Goal: Communication & Community: Answer question/provide support

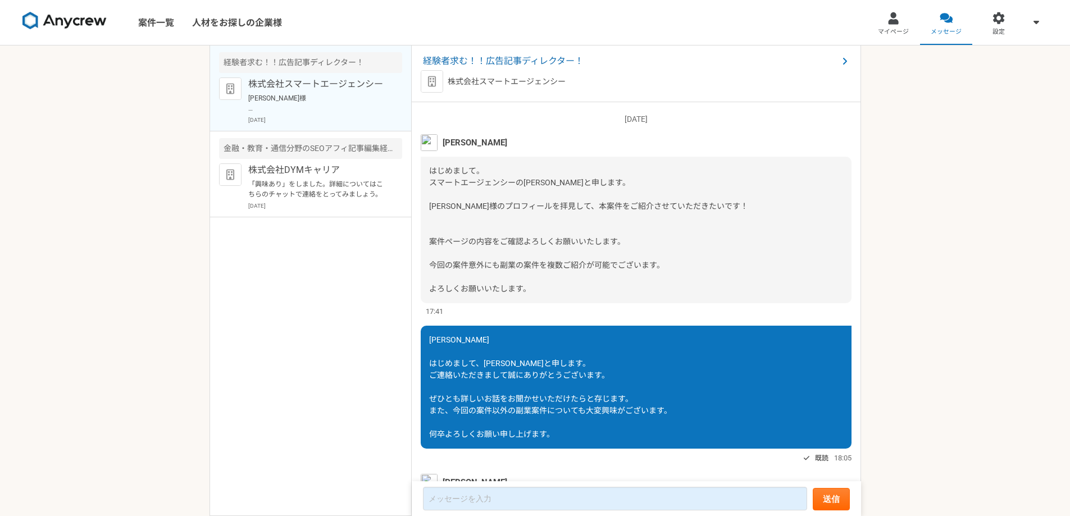
scroll to position [243, 0]
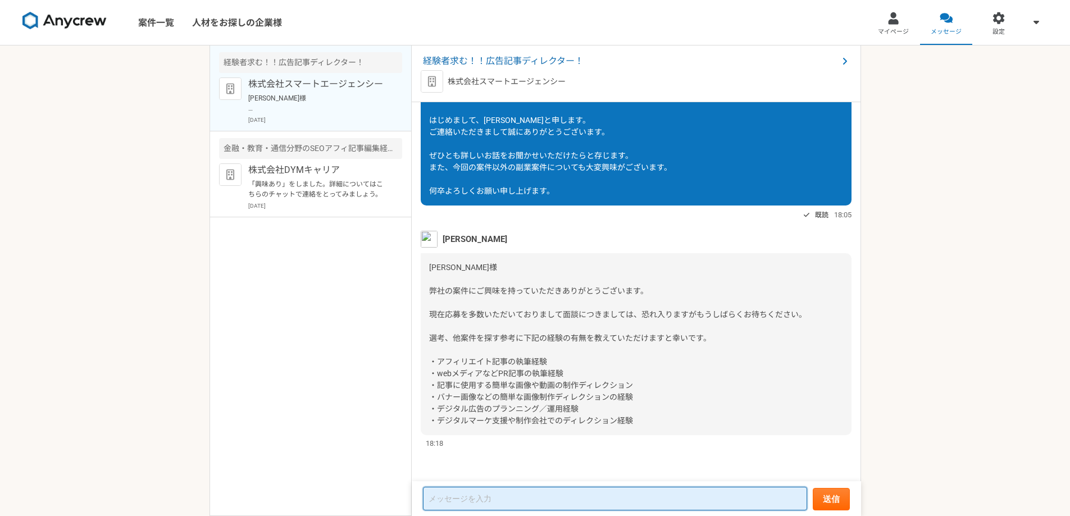
click at [488, 496] on textarea at bounding box center [615, 499] width 384 height 24
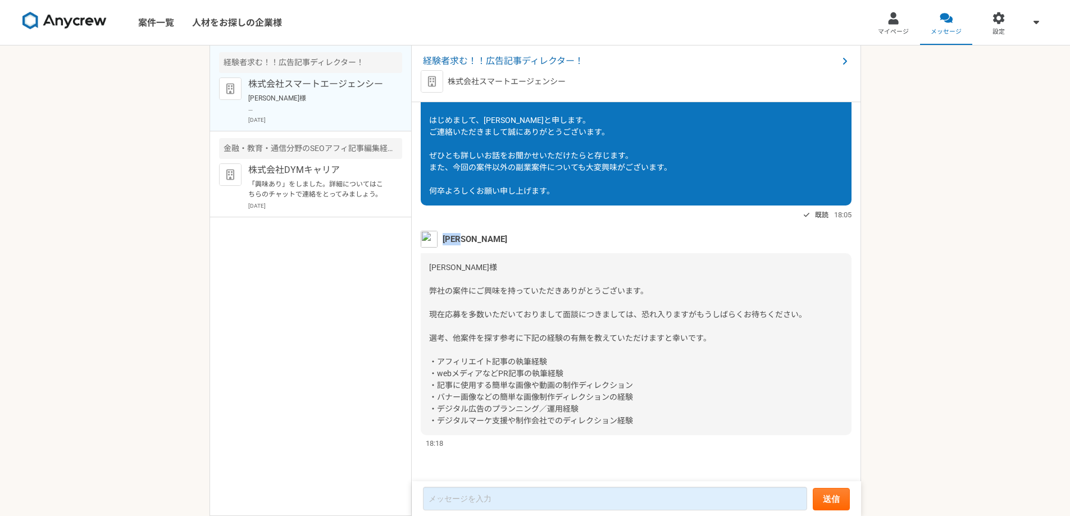
drag, startPoint x: 481, startPoint y: 237, endPoint x: 445, endPoint y: 243, distance: 36.5
click at [445, 243] on div "[PERSON_NAME]" at bounding box center [636, 239] width 431 height 17
copy span "[PERSON_NAME]"
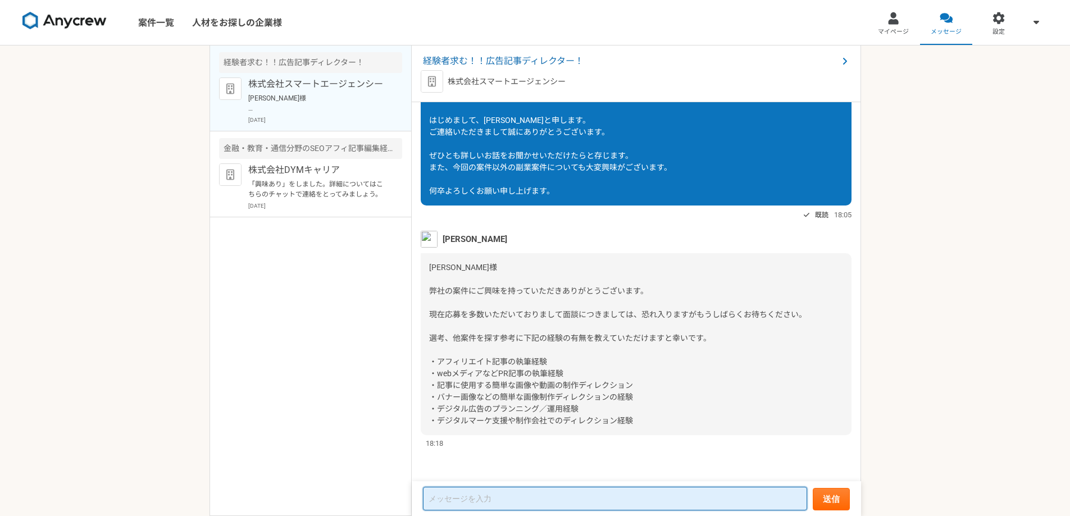
click at [476, 498] on textarea at bounding box center [615, 499] width 384 height 24
paste textarea "[PERSON_NAME]"
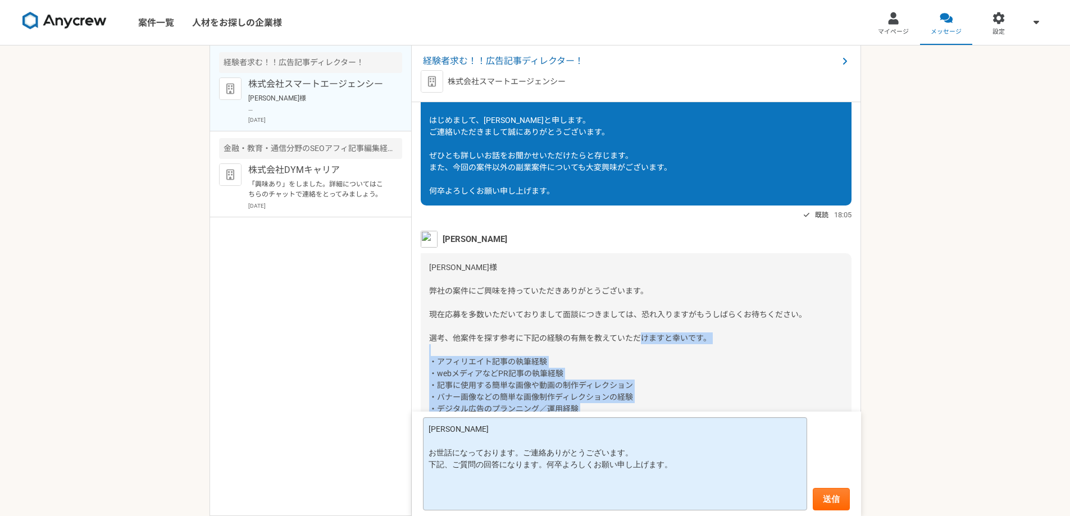
scroll to position [1, 0]
drag, startPoint x: 431, startPoint y: 361, endPoint x: 575, endPoint y: 416, distance: 153.7
click at [578, 412] on article "経験者求む！！広告記事ディレクター！ 株式会社スマートエージェンシー [DATE] [PERSON_NAME] はじめまして。 スマートエージェンシーの[PE…" at bounding box center [636, 280] width 449 height 471
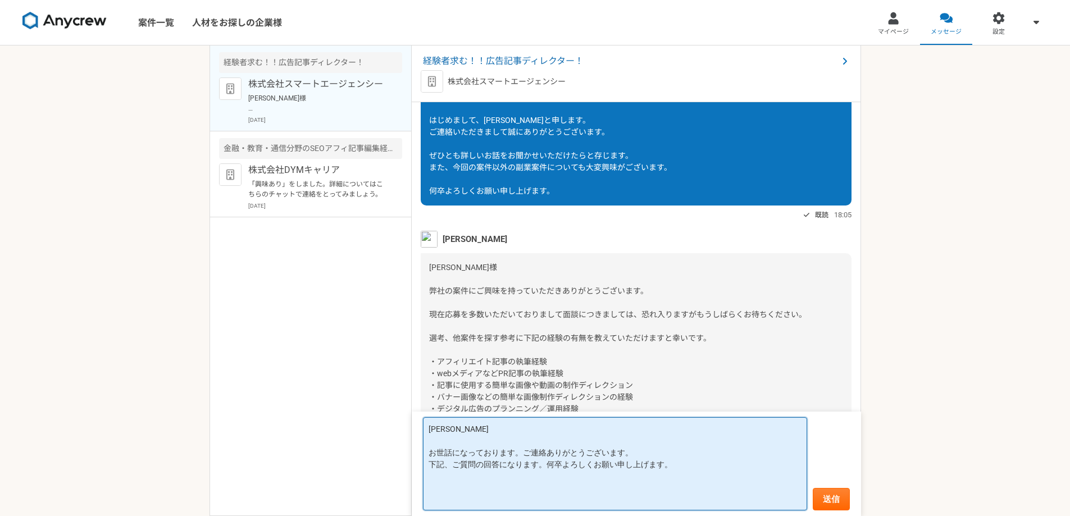
click at [517, 494] on textarea "[PERSON_NAME] お世話になっております。ご連絡ありがとうございます。 下記、ご質問の回答になります。何卒よろしくお願い申し上げます。" at bounding box center [615, 463] width 384 height 93
click at [517, 489] on textarea "[PERSON_NAME] お世話になっております。ご連絡ありがとうございます。 下記、ご質問の回答になります。何卒よろしくお願い申し上げます。" at bounding box center [615, 463] width 384 height 93
paste textarea "[PERSON_NAME]"
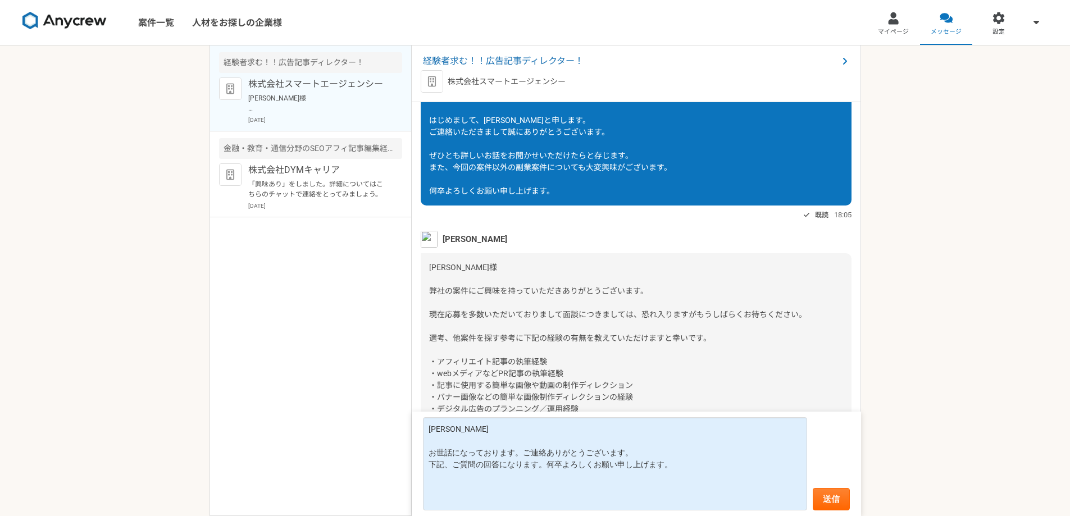
click at [327, 314] on div "経験者求む！！広告記事ディレクター！ 株式会社スマートエージェンシー [PERSON_NAME]様 弊社の案件にご興味を持っていただきありがとうございます。 …" at bounding box center [310, 280] width 202 height 471
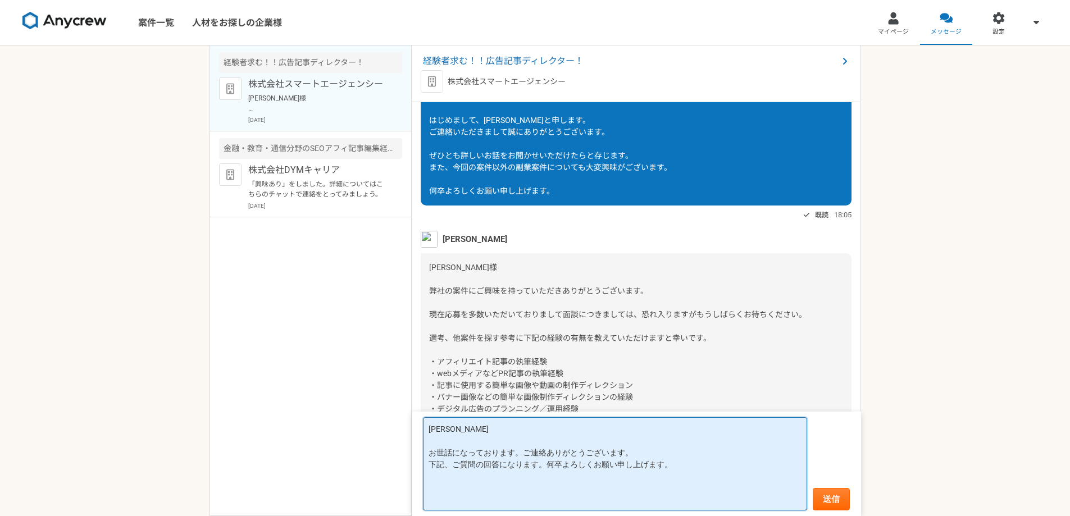
click at [443, 499] on textarea "[PERSON_NAME] お世話になっております。ご連絡ありがとうございます。 下記、ご質問の回答になります。何卒よろしくお願い申し上げます。" at bounding box center [615, 463] width 384 height 93
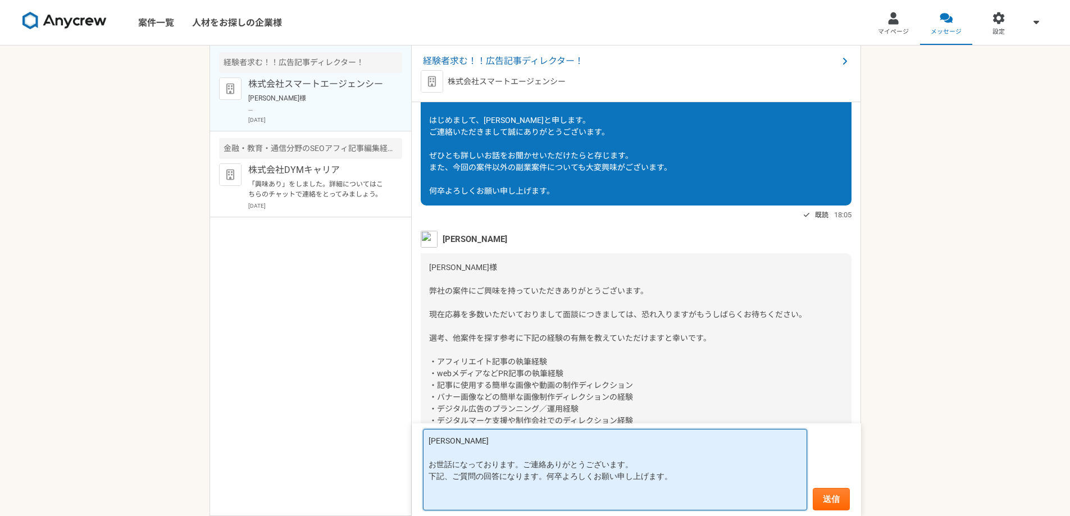
scroll to position [0, 0]
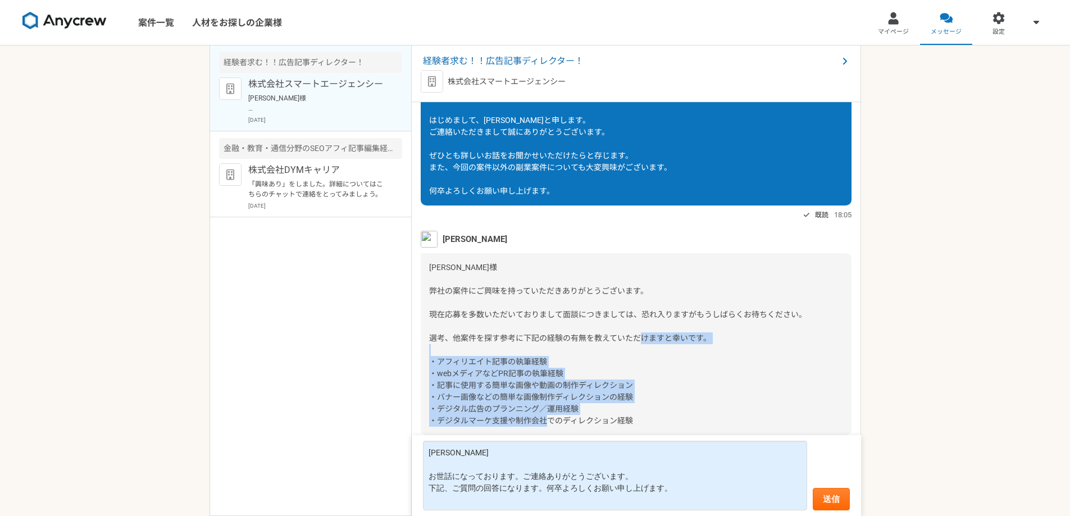
drag, startPoint x: 430, startPoint y: 361, endPoint x: 642, endPoint y: 423, distance: 221.2
click at [642, 423] on div "[PERSON_NAME]様 弊社の案件にご興味を持っていただきありがとうございます。 現在応募を多数いただいておりまして面談につきましては、恐れ入りますがも…" at bounding box center [636, 344] width 431 height 182
copy span "・アフィリエイト記事の執筆経験 ・webメディアなどPR記事の執筆経験 ・記事に使用する簡単な画像や動画の制作ディレクション ・バナー画像などの簡単な画像制作…"
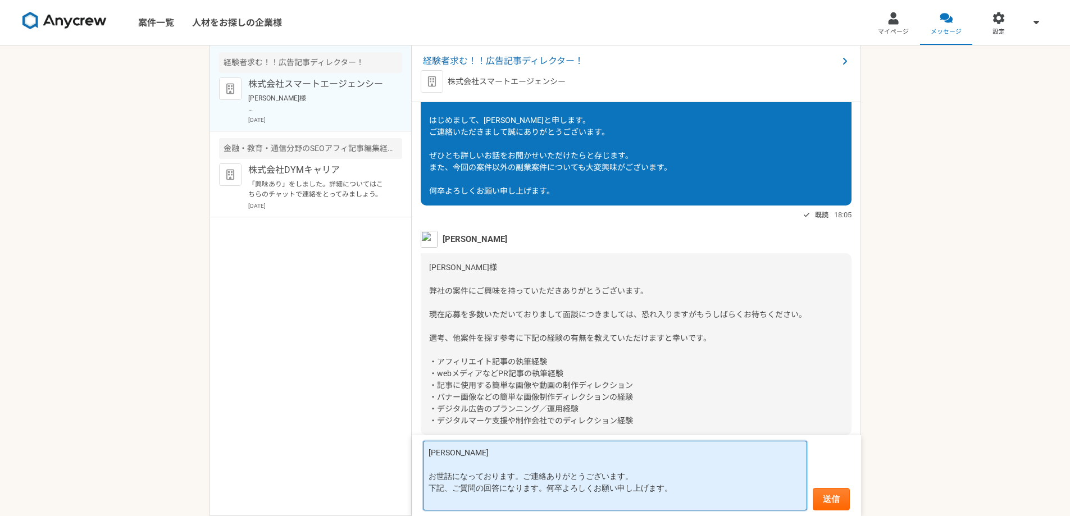
click at [505, 499] on textarea "[PERSON_NAME] お世話になっております。ご連絡ありがとうございます。 下記、ご質問の回答になります。何卒よろしくお願い申し上げます。" at bounding box center [615, 476] width 384 height 70
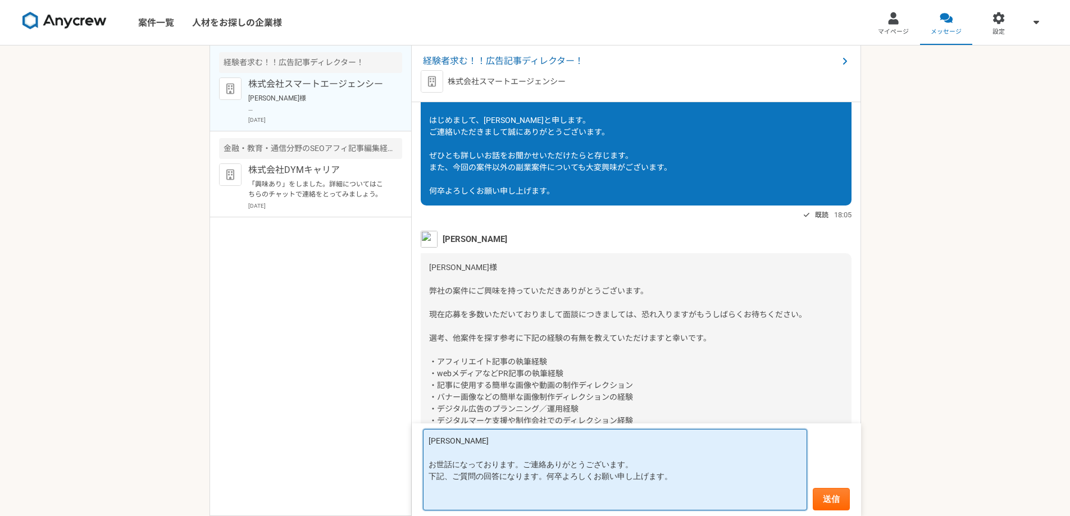
paste textarea "・アフィリエイト記事の執筆経験 ・webメディアなどPR記事の執筆経験 ・記事に使用する簡単な画像や動画の制作ディレクション ・バナー画像などの簡単な画像制作…"
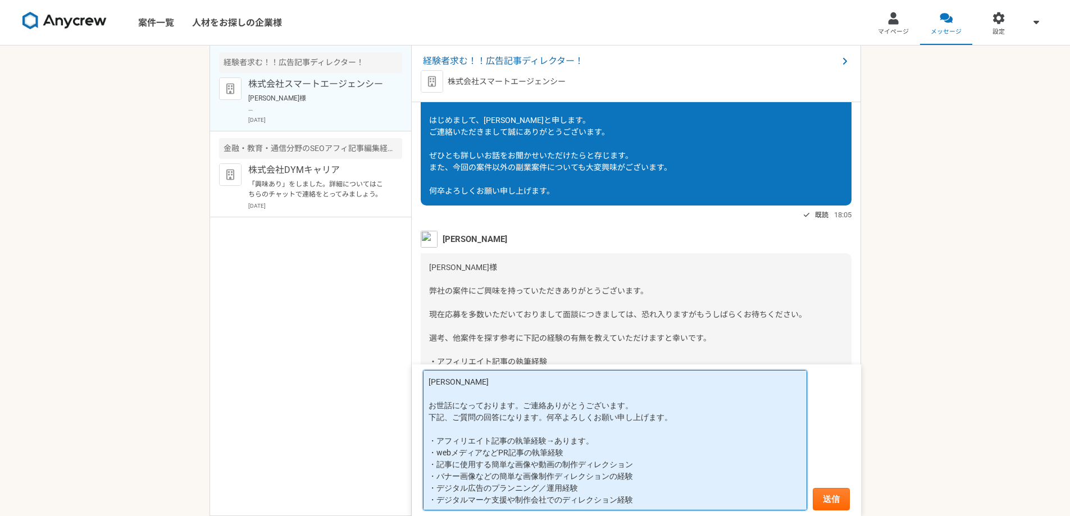
paste textarea "→あります。"
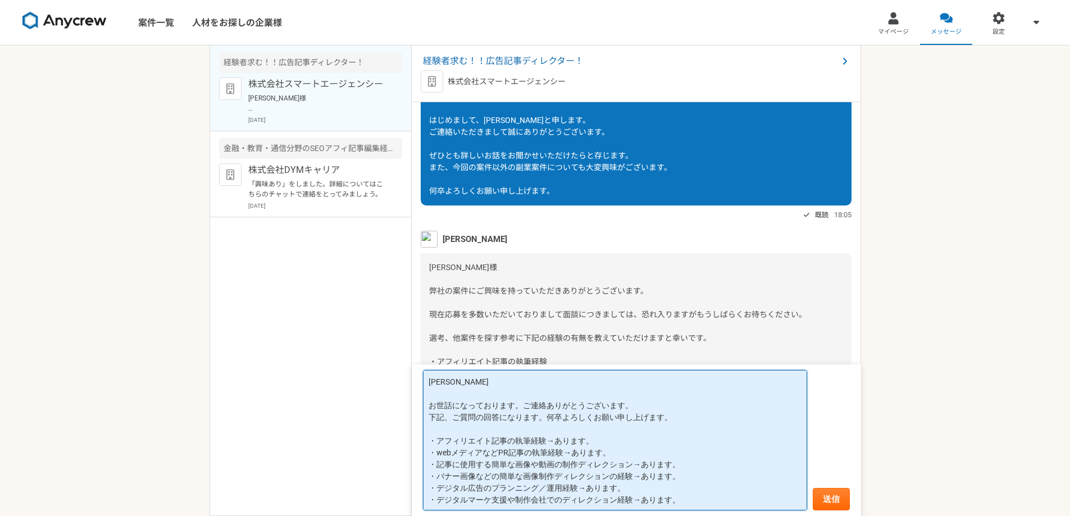
click at [560, 499] on textarea "[PERSON_NAME] お世話になっております。ご連絡ありがとうございます。 下記、ご質問の回答になります。何卒よろしくお願い申し上げます。 ・アフィリエ…" at bounding box center [615, 440] width 384 height 140
type textarea "[PERSON_NAME] お世話になっております。ご連絡ありがとうございます。 下記、ご質問の回答になります。何卒よろしくお願い申し上げます。 ・アフィリエ…"
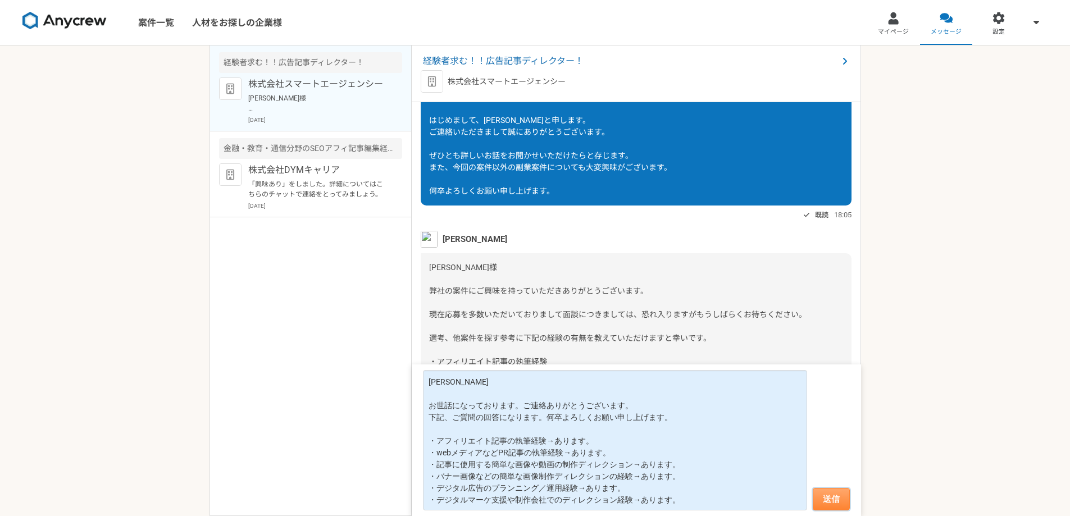
click at [829, 492] on button "送信" at bounding box center [831, 499] width 37 height 22
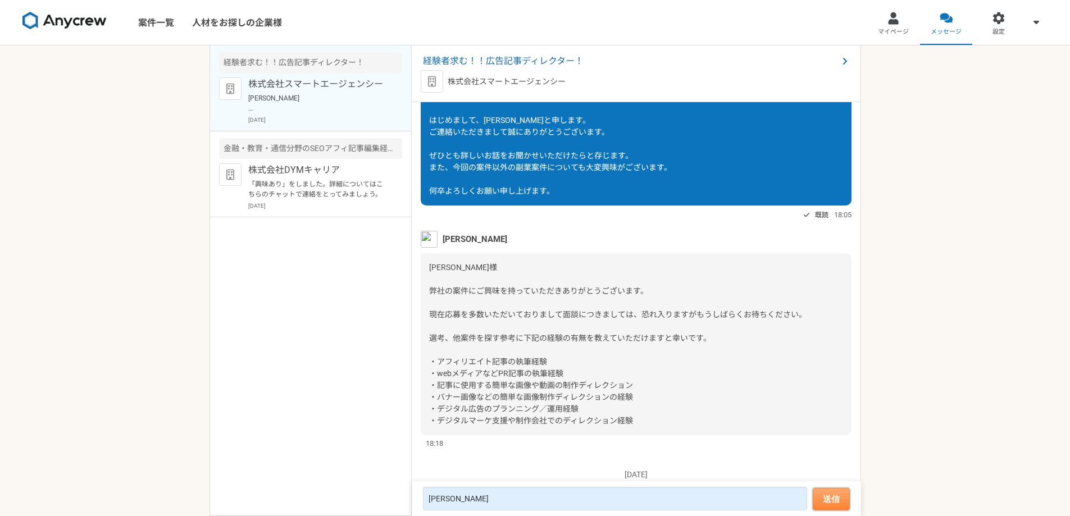
scroll to position [444, 0]
